Goal: Task Accomplishment & Management: Complete application form

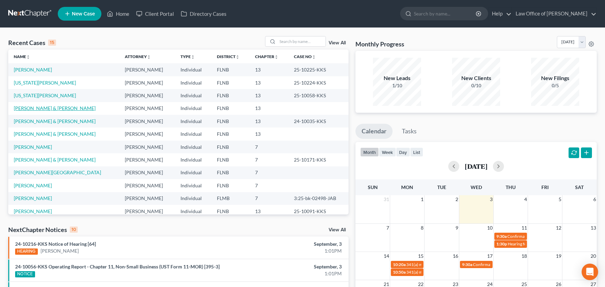
click at [64, 108] on link "[PERSON_NAME] & [PERSON_NAME]" at bounding box center [55, 108] width 82 height 6
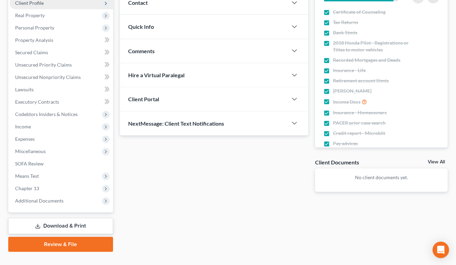
scroll to position [111, 0]
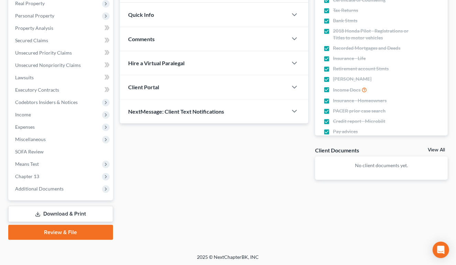
click at [53, 211] on link "Download & Print" at bounding box center [60, 214] width 105 height 16
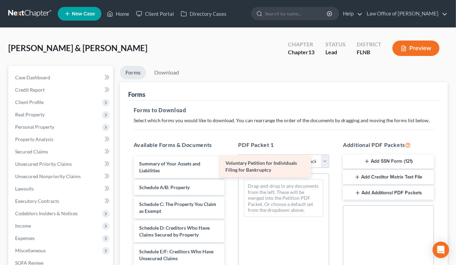
drag, startPoint x: 177, startPoint y: 165, endPoint x: 263, endPoint y: 165, distance: 85.5
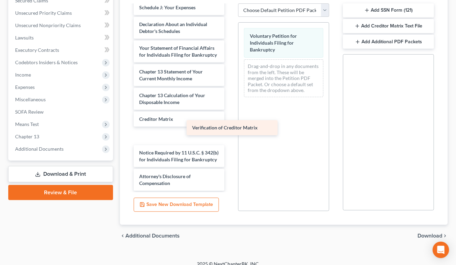
scroll to position [157, 0]
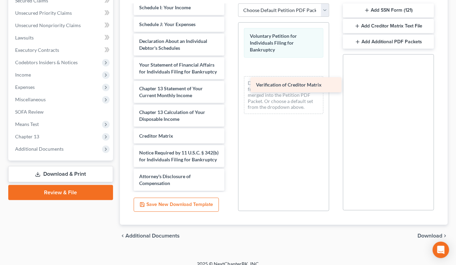
drag, startPoint x: 157, startPoint y: 134, endPoint x: 278, endPoint y: 72, distance: 135.2
click at [230, 72] on div "Verification of Creditor Matrix Summary of Your Assets and Liabilities Schedule…" at bounding box center [179, 19] width 102 height 343
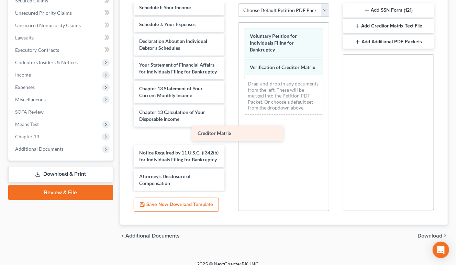
scroll to position [140, 0]
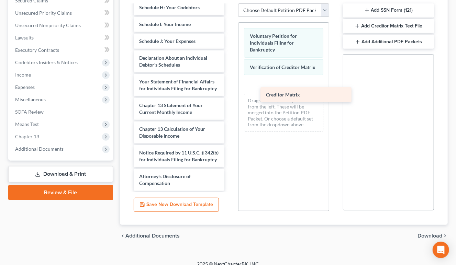
drag, startPoint x: 155, startPoint y: 135, endPoint x: 282, endPoint y: 94, distance: 133.3
click at [230, 94] on div "Creditor Matrix Summary of Your Assets and Liabilities Schedule A/B: Property S…" at bounding box center [179, 28] width 102 height 326
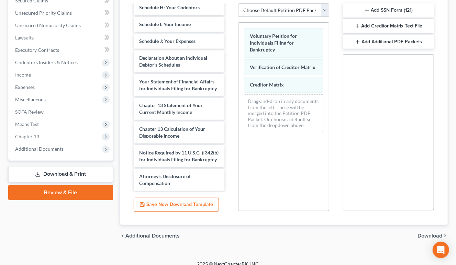
click at [389, 11] on button "Add SSN Form (121)" at bounding box center [388, 10] width 91 height 14
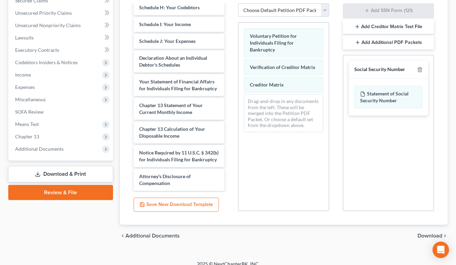
click at [424, 236] on span "Download" at bounding box center [429, 235] width 25 height 5
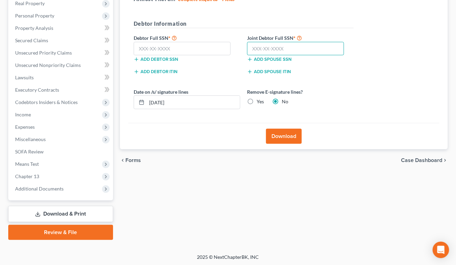
click at [270, 48] on input "text" at bounding box center [295, 49] width 97 height 14
type input "263-89-0428"
click at [204, 47] on input "text" at bounding box center [182, 49] width 97 height 14
type input "264-49-6489"
click at [257, 100] on label "Yes" at bounding box center [260, 101] width 7 height 7
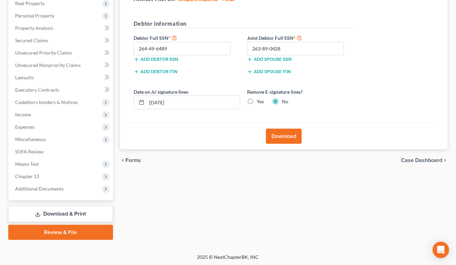
click at [259, 100] on input "Yes" at bounding box center [261, 100] width 4 height 4
radio input "true"
radio input "false"
click at [273, 133] on button "Download" at bounding box center [284, 136] width 36 height 15
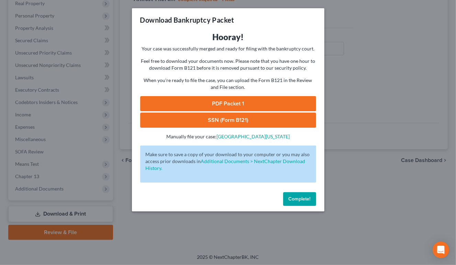
click at [247, 121] on link "SSN (Form B121)" at bounding box center [228, 120] width 176 height 15
click at [210, 102] on link "PDF Packet 1" at bounding box center [228, 103] width 176 height 15
click at [286, 199] on button "Complete!" at bounding box center [299, 199] width 33 height 14
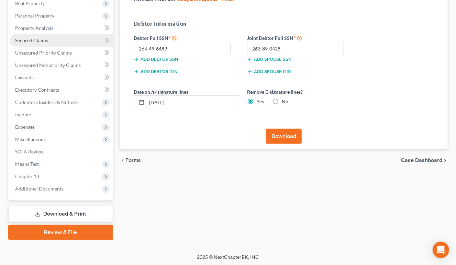
click at [25, 40] on span "Secured Claims" at bounding box center [31, 40] width 33 height 6
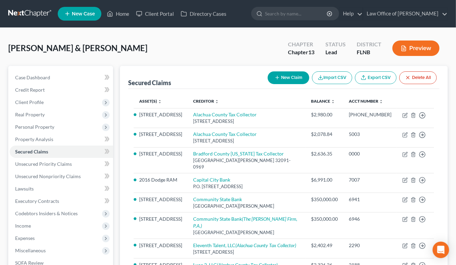
scroll to position [76, 0]
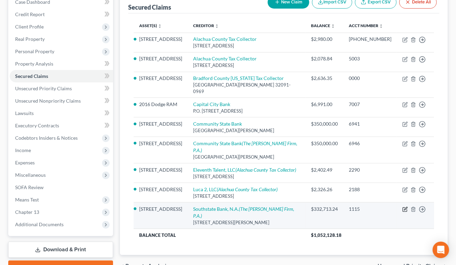
click at [405, 207] on icon "button" at bounding box center [404, 209] width 5 height 5
select select "9"
select select "2"
select select "0"
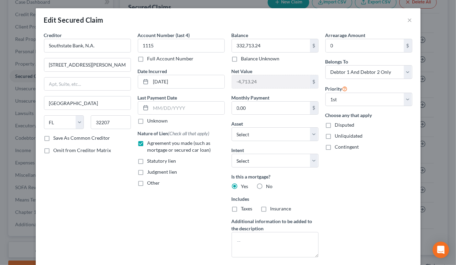
scroll to position [79, 0]
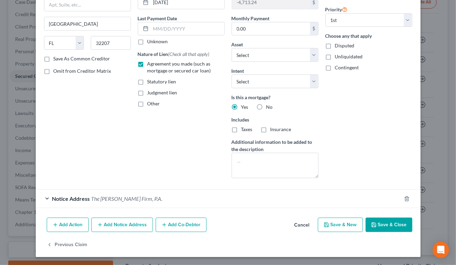
click at [124, 224] on button "Add Notice Address" at bounding box center [121, 225] width 61 height 14
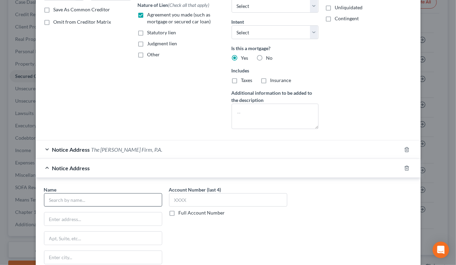
scroll to position [147, 0]
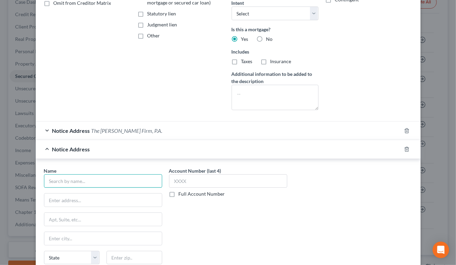
click at [123, 178] on input "text" at bounding box center [103, 181] width 118 height 14
type input "Akerman, LLP"
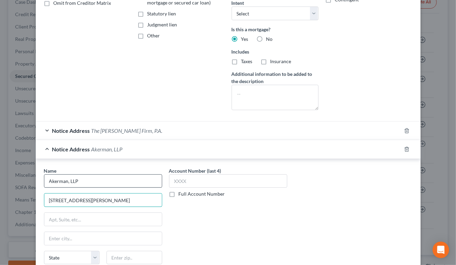
type input "[STREET_ADDRESS][PERSON_NAME]"
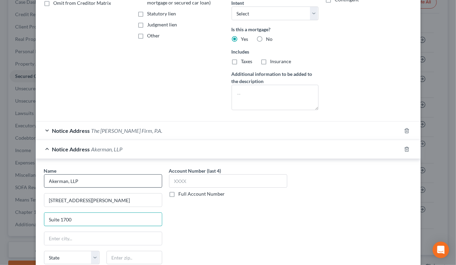
type input "Suite 1700"
type input "33602"
type input "[GEOGRAPHIC_DATA]"
select select "9"
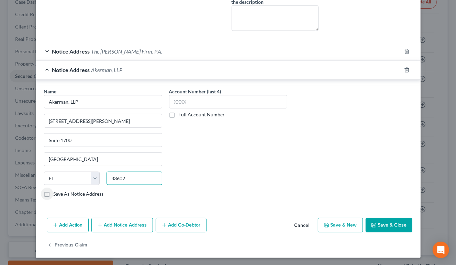
click at [146, 178] on input "33602" at bounding box center [134, 179] width 56 height 14
type input "33602-5250"
click at [71, 195] on label "Save As Notice Address" at bounding box center [79, 194] width 50 height 7
click at [61, 195] on input "Save As Notice Address" at bounding box center [58, 193] width 4 height 4
checkbox input "true"
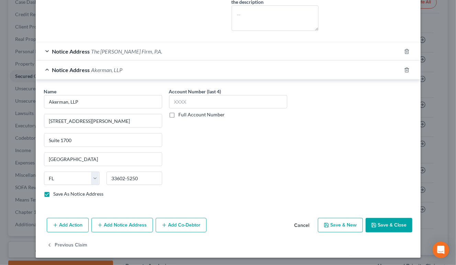
click at [131, 222] on button "Add Notice Address" at bounding box center [121, 225] width 61 height 14
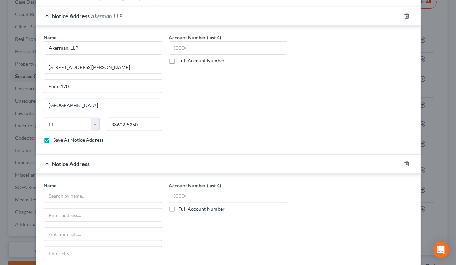
scroll to position [295, 0]
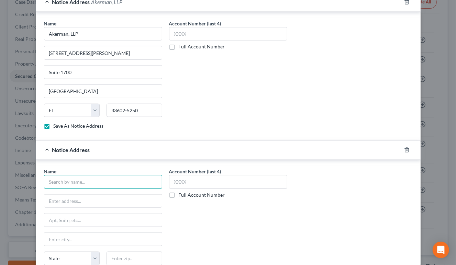
click at [122, 181] on input "text" at bounding box center [103, 182] width 118 height 14
type input "Akerman, LLP"
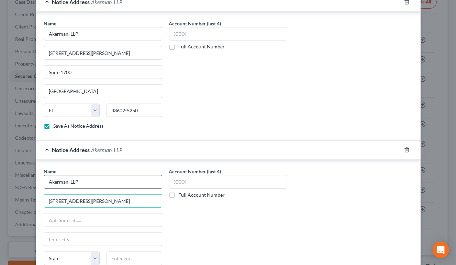
type input "[STREET_ADDRESS][PERSON_NAME]"
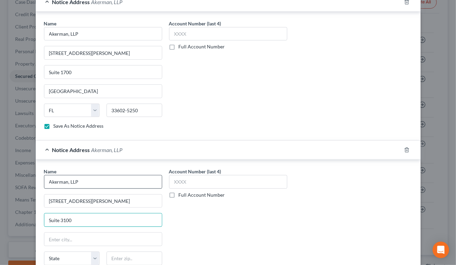
type input "Suite 3100"
type input "32202"
type input "[GEOGRAPHIC_DATA]"
select select "9"
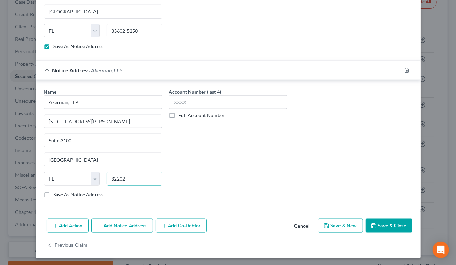
click at [141, 177] on input "32202" at bounding box center [134, 179] width 56 height 14
type input "32202-3659"
click at [374, 226] on icon "button" at bounding box center [373, 225] width 5 height 5
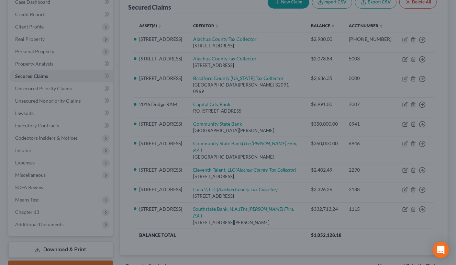
checkbox input "false"
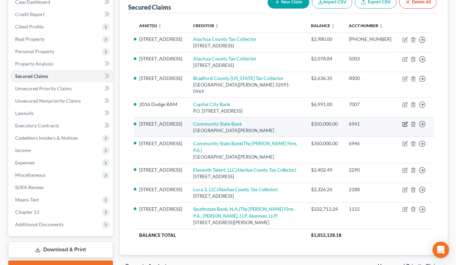
click at [403, 125] on icon "button" at bounding box center [404, 124] width 5 height 5
select select "9"
select select "10"
select select "2"
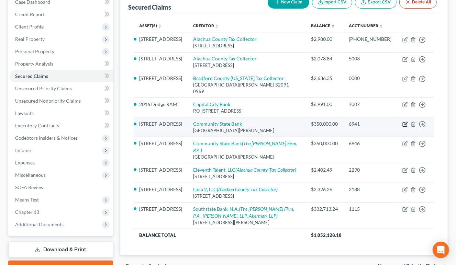
select select "0"
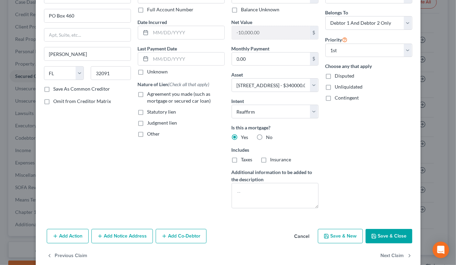
scroll to position [60, 0]
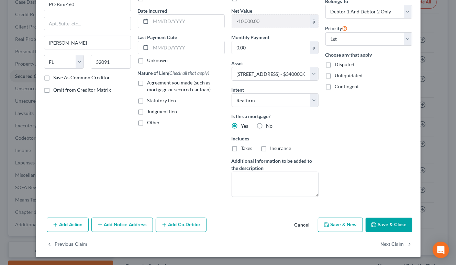
click at [119, 224] on button "Add Notice Address" at bounding box center [121, 225] width 61 height 14
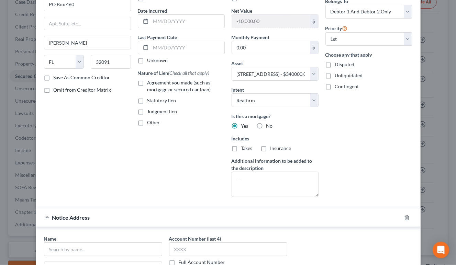
scroll to position [94, 0]
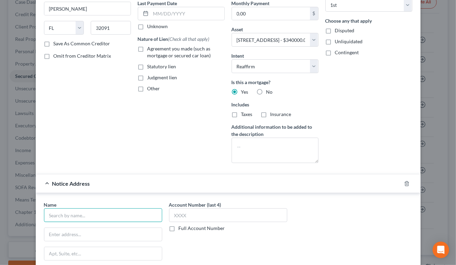
click at [119, 216] on input "text" at bounding box center [103, 215] width 118 height 14
type input "The [PERSON_NAME] Law Firm, P.A."
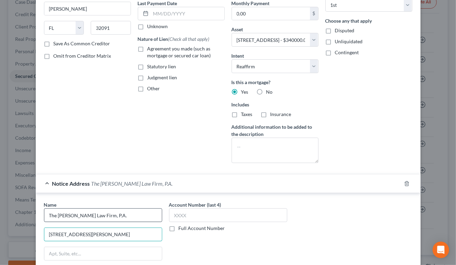
type input "[STREET_ADDRESS][PERSON_NAME]"
type input "Suite 1200"
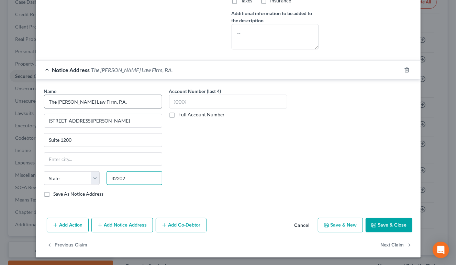
type input "32202"
type input "[GEOGRAPHIC_DATA]"
select select "9"
click at [142, 180] on input "32202" at bounding box center [134, 178] width 56 height 14
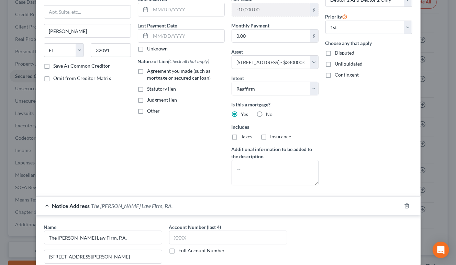
scroll to position [0, 0]
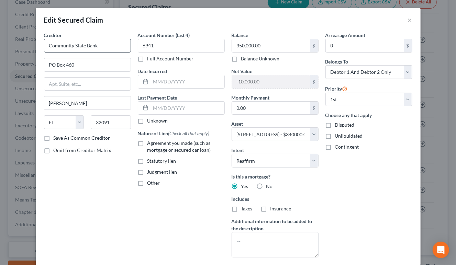
type input "32202-3659"
drag, startPoint x: 48, startPoint y: 46, endPoint x: 103, endPoint y: 51, distance: 55.2
click at [103, 51] on input "Community State Bank" at bounding box center [87, 46] width 87 height 14
type input "DLP Bank"
type input "c/o [PERSON_NAME], VP"
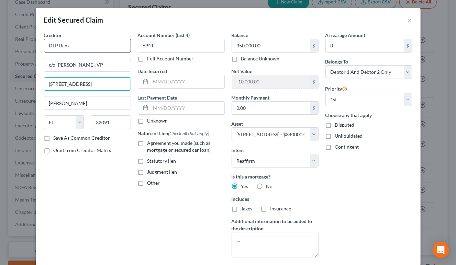
type input "[STREET_ADDRESS]"
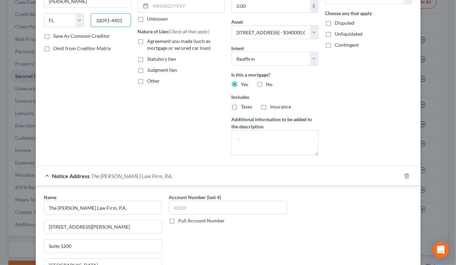
scroll to position [208, 0]
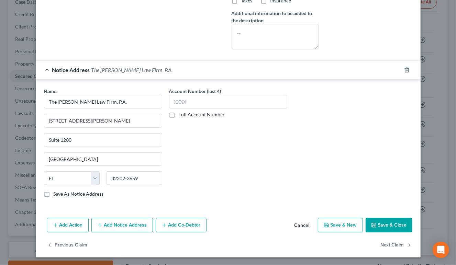
type input "32091-4401"
click at [380, 226] on button "Save & Close" at bounding box center [388, 225] width 47 height 14
select select
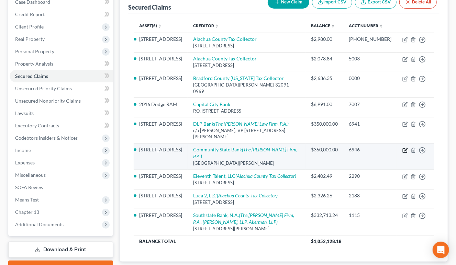
click at [404, 150] on icon "button" at bounding box center [404, 150] width 5 height 5
select select "9"
select select "2"
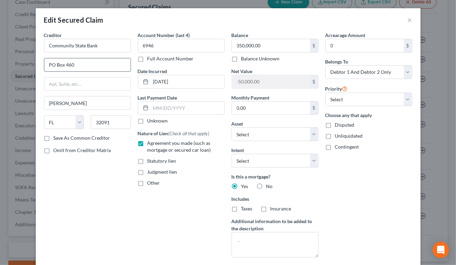
drag, startPoint x: 48, startPoint y: 61, endPoint x: 91, endPoint y: 65, distance: 42.4
click at [91, 65] on input "PO Box 460" at bounding box center [87, 64] width 86 height 13
click at [82, 85] on input "text" at bounding box center [87, 84] width 86 height 13
paste input "PO Box 460"
type input "PO Box 460"
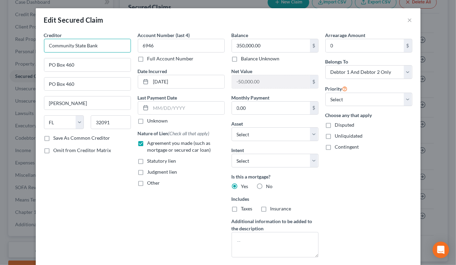
drag, startPoint x: 47, startPoint y: 45, endPoint x: 111, endPoint y: 44, distance: 63.9
click at [111, 44] on input "Community State Bank" at bounding box center [87, 46] width 87 height 14
paste input "Community State Bank"
type input "DLP Bank, fomerly known as Community State Bank"
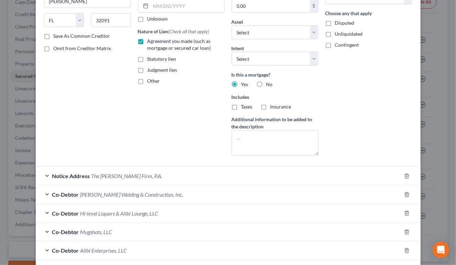
scroll to position [154, 0]
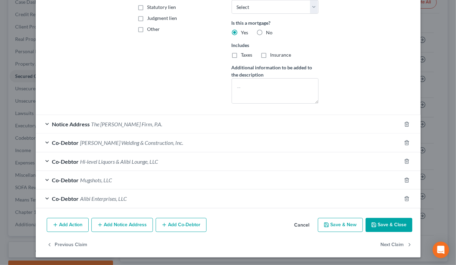
click at [382, 225] on button "Save & Close" at bounding box center [388, 225] width 47 height 14
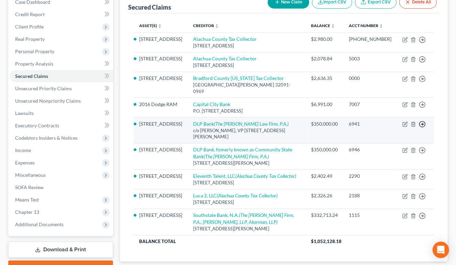
click at [420, 43] on icon "button" at bounding box center [422, 39] width 7 height 7
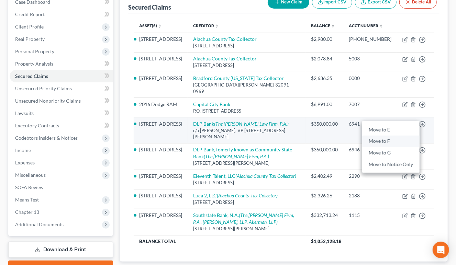
click at [378, 139] on link "Move to F" at bounding box center [390, 142] width 57 height 12
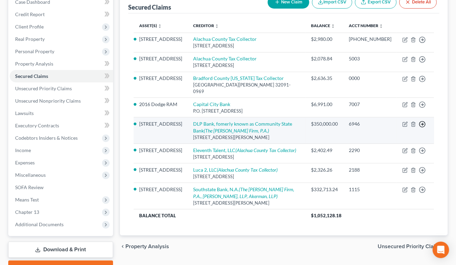
click at [421, 43] on icon "button" at bounding box center [422, 39] width 7 height 7
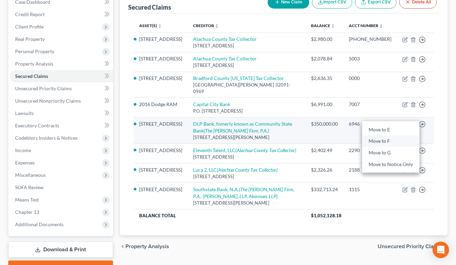
click at [379, 141] on link "Move to F" at bounding box center [390, 142] width 57 height 12
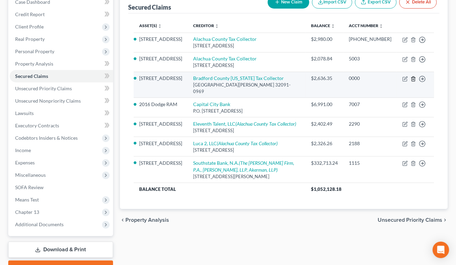
click at [413, 81] on icon "button" at bounding box center [412, 79] width 3 height 4
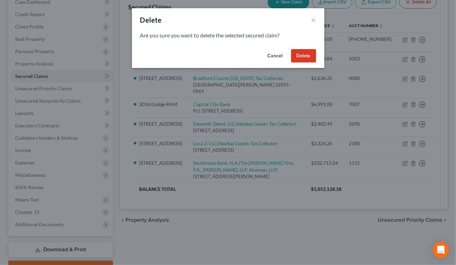
click at [299, 57] on button "Delete" at bounding box center [303, 56] width 25 height 14
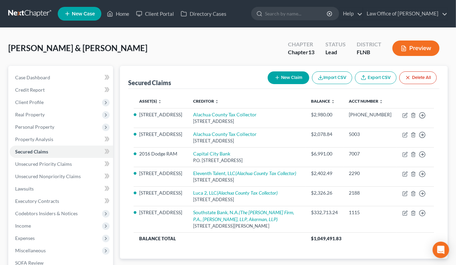
scroll to position [38, 0]
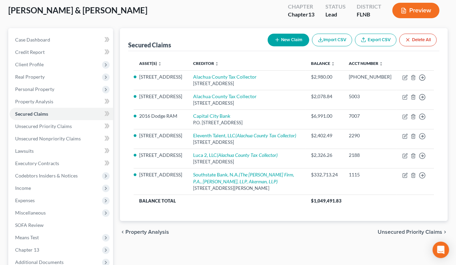
click at [391, 235] on span "Unsecured Priority Claims" at bounding box center [409, 231] width 65 height 5
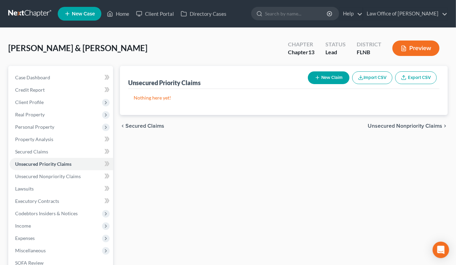
click at [328, 79] on button "New Claim" at bounding box center [329, 77] width 42 height 13
select select "2"
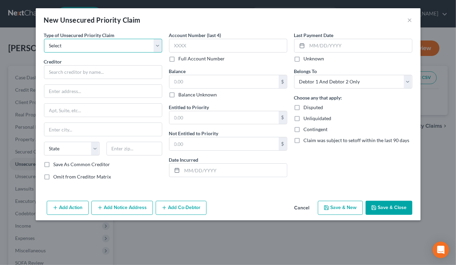
select select "0"
click option "Taxes & Other Government Units" at bounding box center [0, 0] width 0 height 0
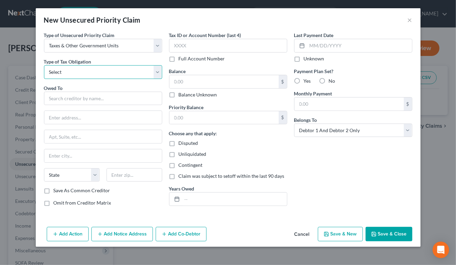
select select "0"
click option "Federal" at bounding box center [0, 0] width 0 height 0
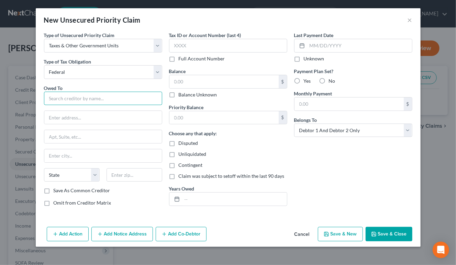
click at [89, 101] on input "text" at bounding box center [103, 99] width 118 height 14
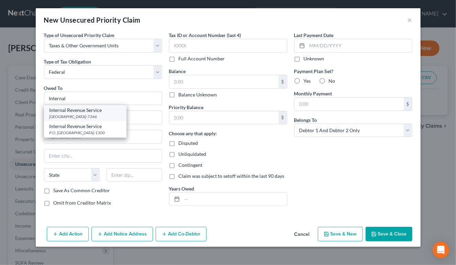
click at [101, 112] on div "Internal Revenue Service" at bounding box center [84, 110] width 71 height 7
type input "Internal Revenue Service"
type input "PO Box 7346"
type input "[GEOGRAPHIC_DATA]"
select select "39"
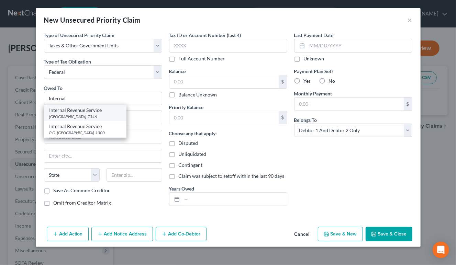
type input "19101-7346"
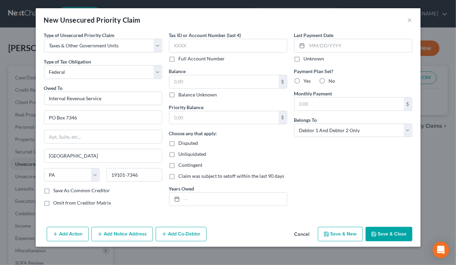
click at [179, 95] on label "Balance Unknown" at bounding box center [198, 94] width 38 height 7
click at [181, 95] on input "Balance Unknown" at bounding box center [183, 93] width 4 height 4
checkbox input "true"
type input "0.00"
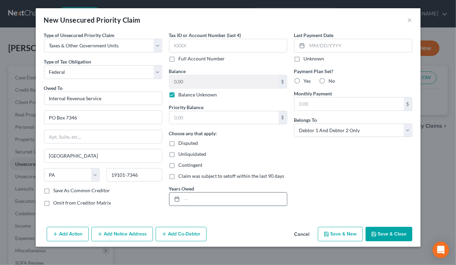
click at [196, 201] on input "text" at bounding box center [234, 199] width 105 height 13
type input "2024"
click at [378, 235] on button "Save & Close" at bounding box center [388, 234] width 47 height 14
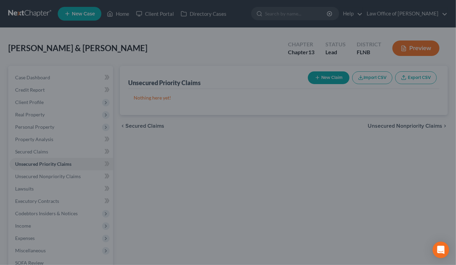
type input "0.00"
